Goal: Check status: Check status

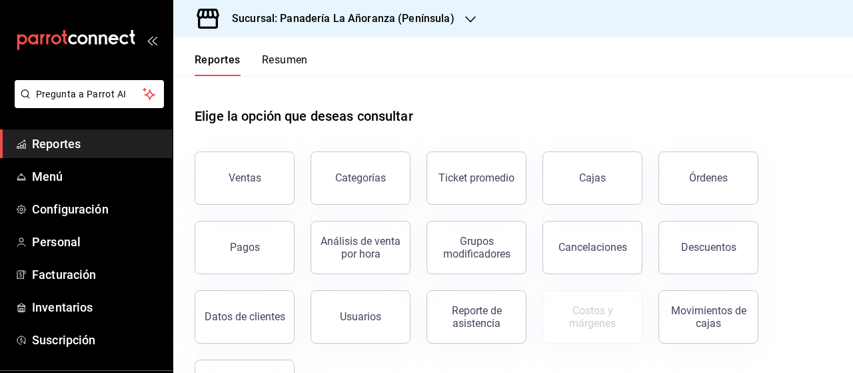
drag, startPoint x: 721, startPoint y: 182, endPoint x: 713, endPoint y: 183, distance: 8.0
click at [718, 182] on div "Órdenes" at bounding box center [708, 177] width 39 height 13
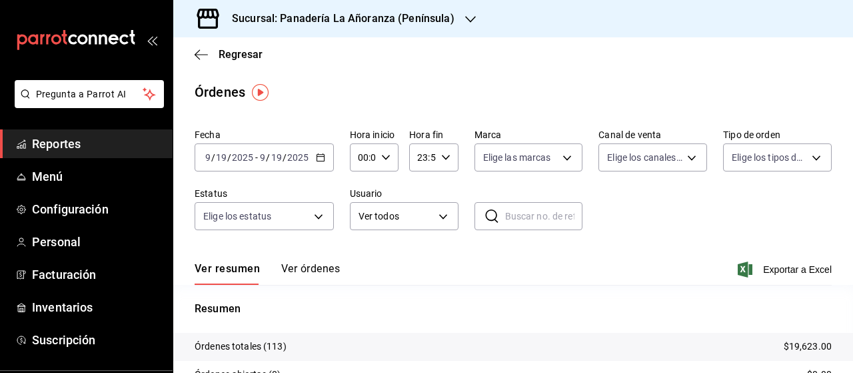
click at [454, 19] on div "Sucursal: Panadería La Añoranza (Península)" at bounding box center [332, 18] width 297 height 37
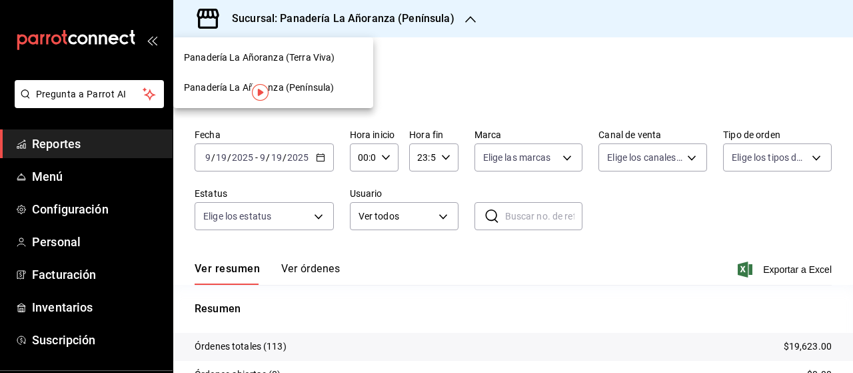
click at [333, 53] on div "Panadería La Añoranza (Terra Viva)" at bounding box center [273, 58] width 179 height 14
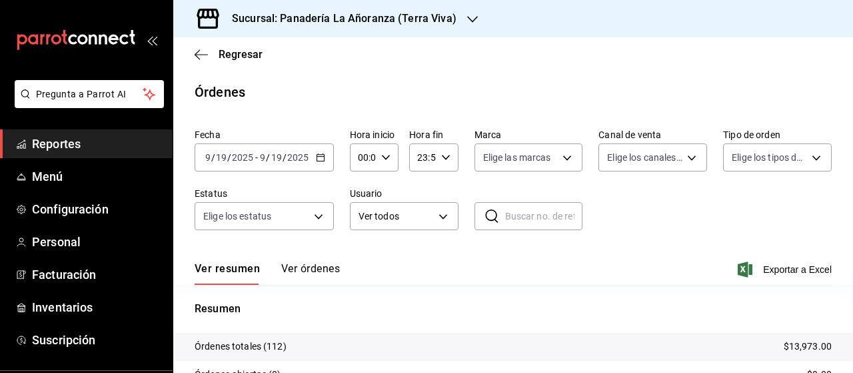
scroll to position [133, 0]
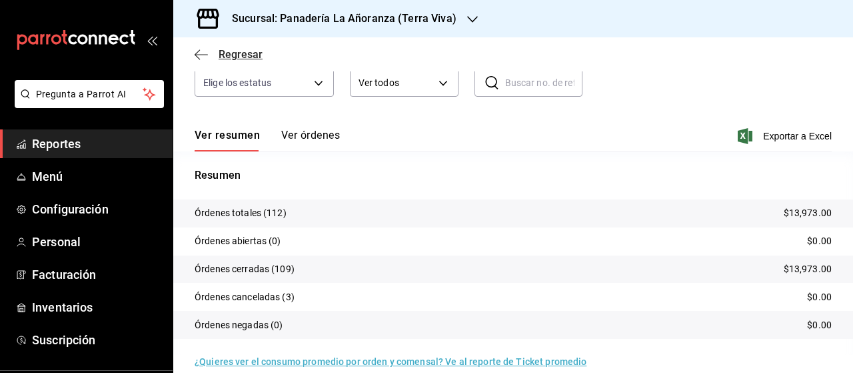
click at [201, 56] on icon "button" at bounding box center [201, 55] width 13 height 12
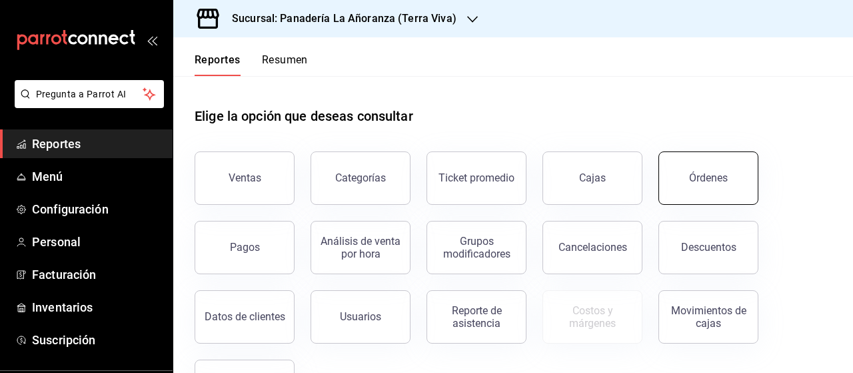
click at [695, 167] on button "Órdenes" at bounding box center [709, 177] width 100 height 53
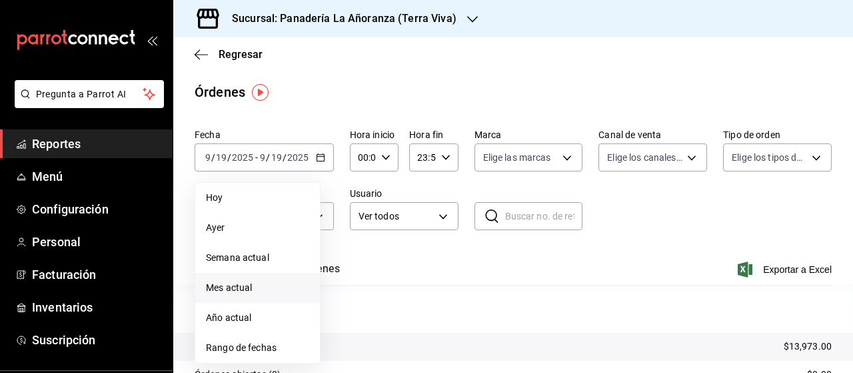
click at [241, 288] on span "Mes actual" at bounding box center [257, 288] width 103 height 14
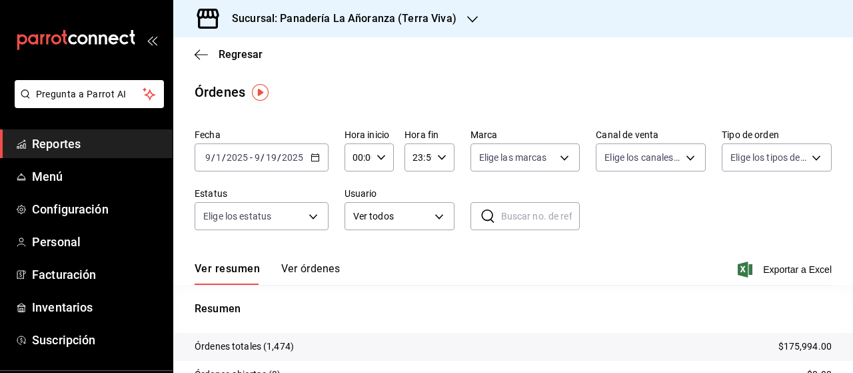
click at [467, 18] on icon "button" at bounding box center [472, 19] width 11 height 11
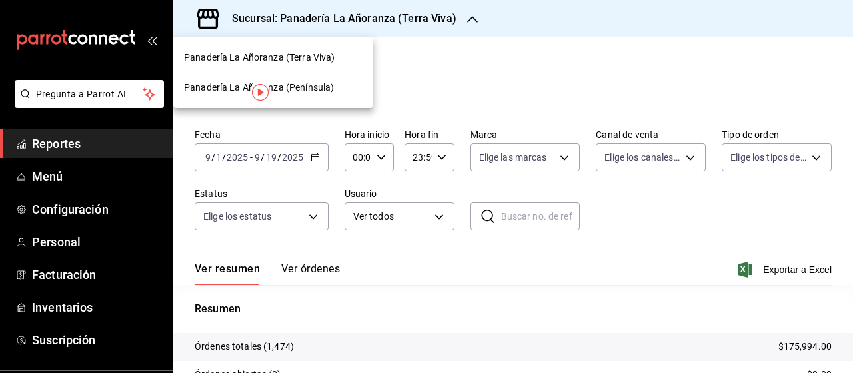
click at [285, 87] on span "Panadería La Añoranza (Península)" at bounding box center [259, 88] width 150 height 14
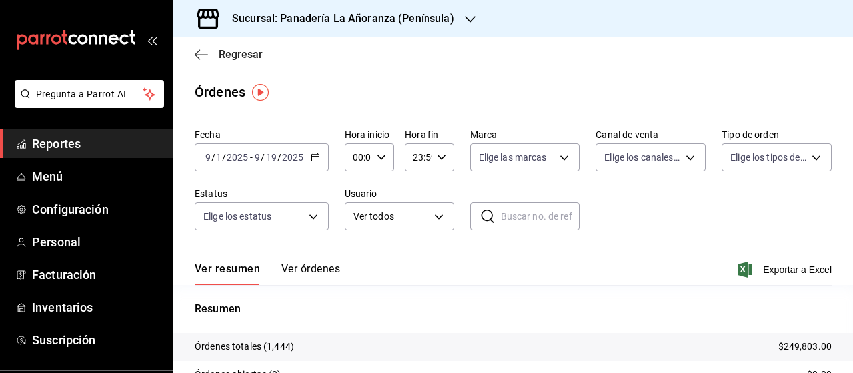
click at [205, 59] on icon "button" at bounding box center [201, 55] width 13 height 12
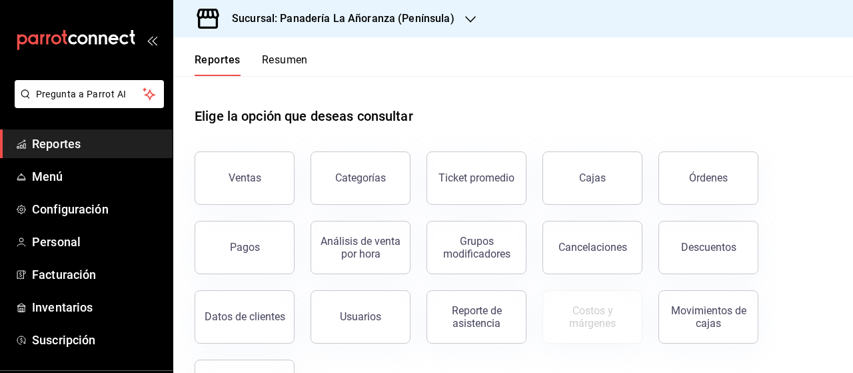
click at [299, 66] on button "Resumen" at bounding box center [285, 64] width 46 height 23
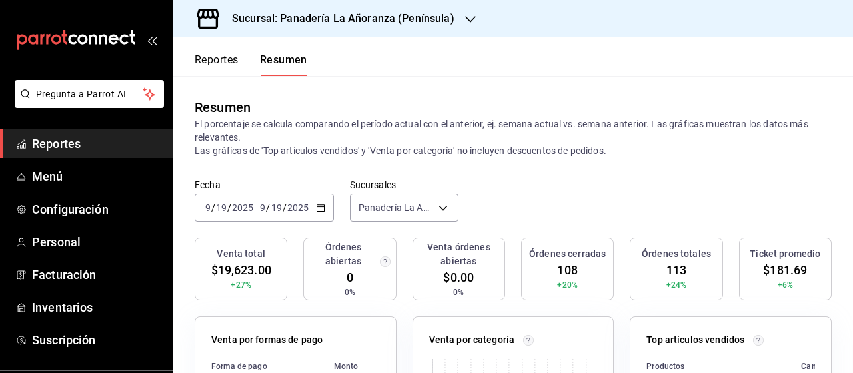
scroll to position [133, 0]
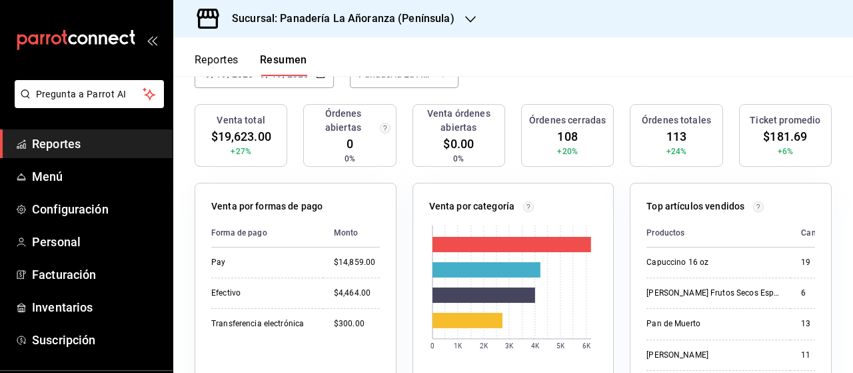
click at [403, 23] on h3 "Sucursal: Panadería La Añoranza (Península)" at bounding box center [337, 19] width 233 height 16
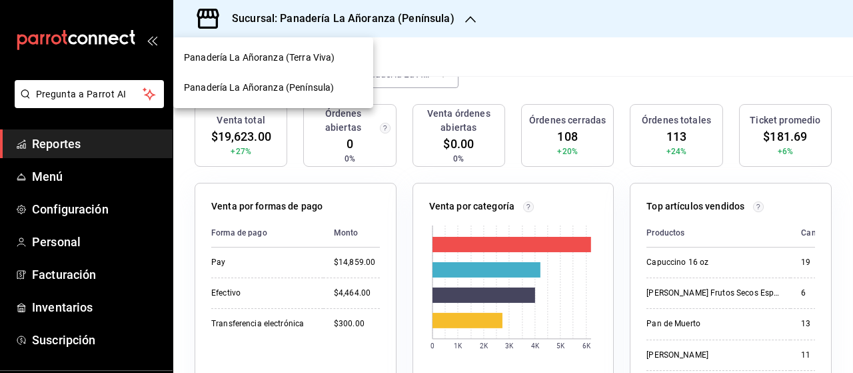
click at [311, 61] on span "Panadería La Añoranza (Terra Viva)" at bounding box center [259, 58] width 151 height 14
